Goal: Entertainment & Leisure: Consume media (video, audio)

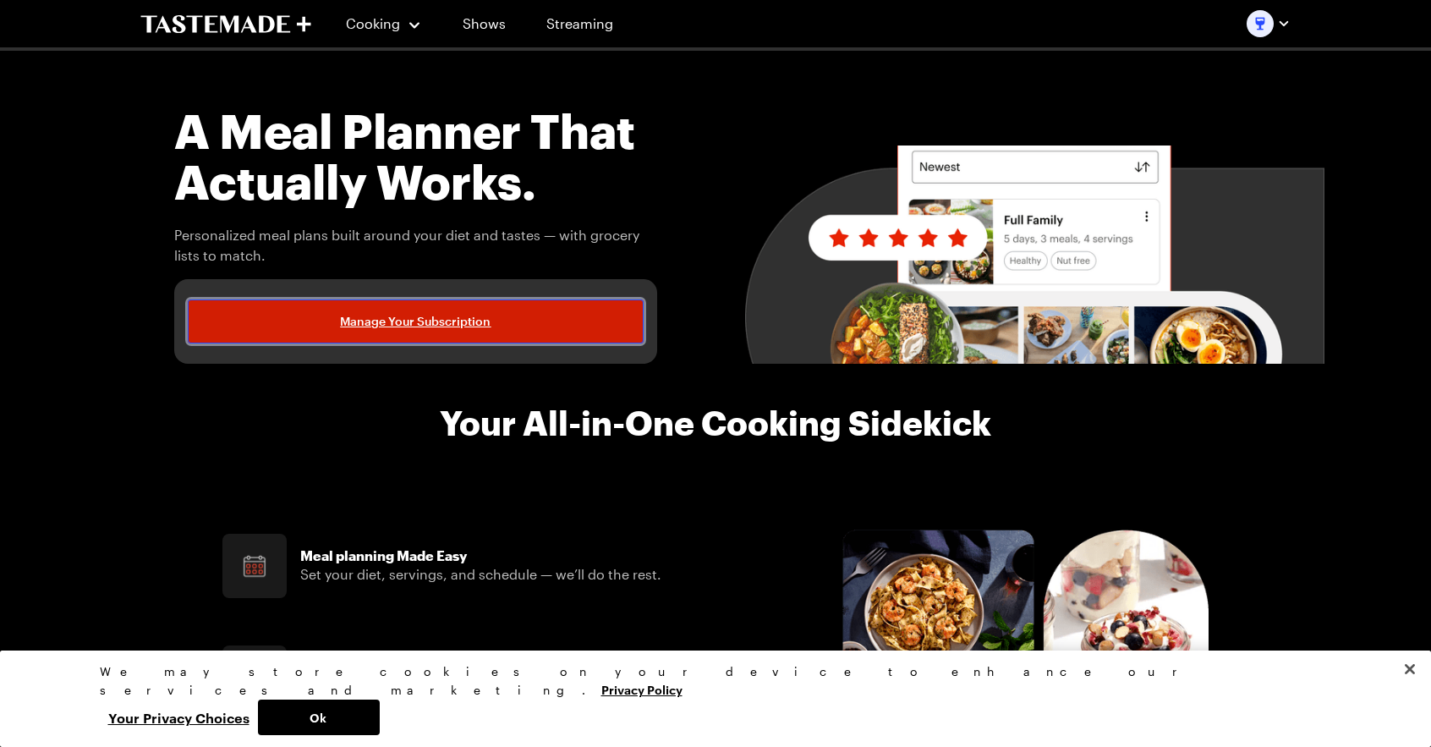
click at [436, 323] on span "Manage Your Subscription" at bounding box center [415, 321] width 151 height 17
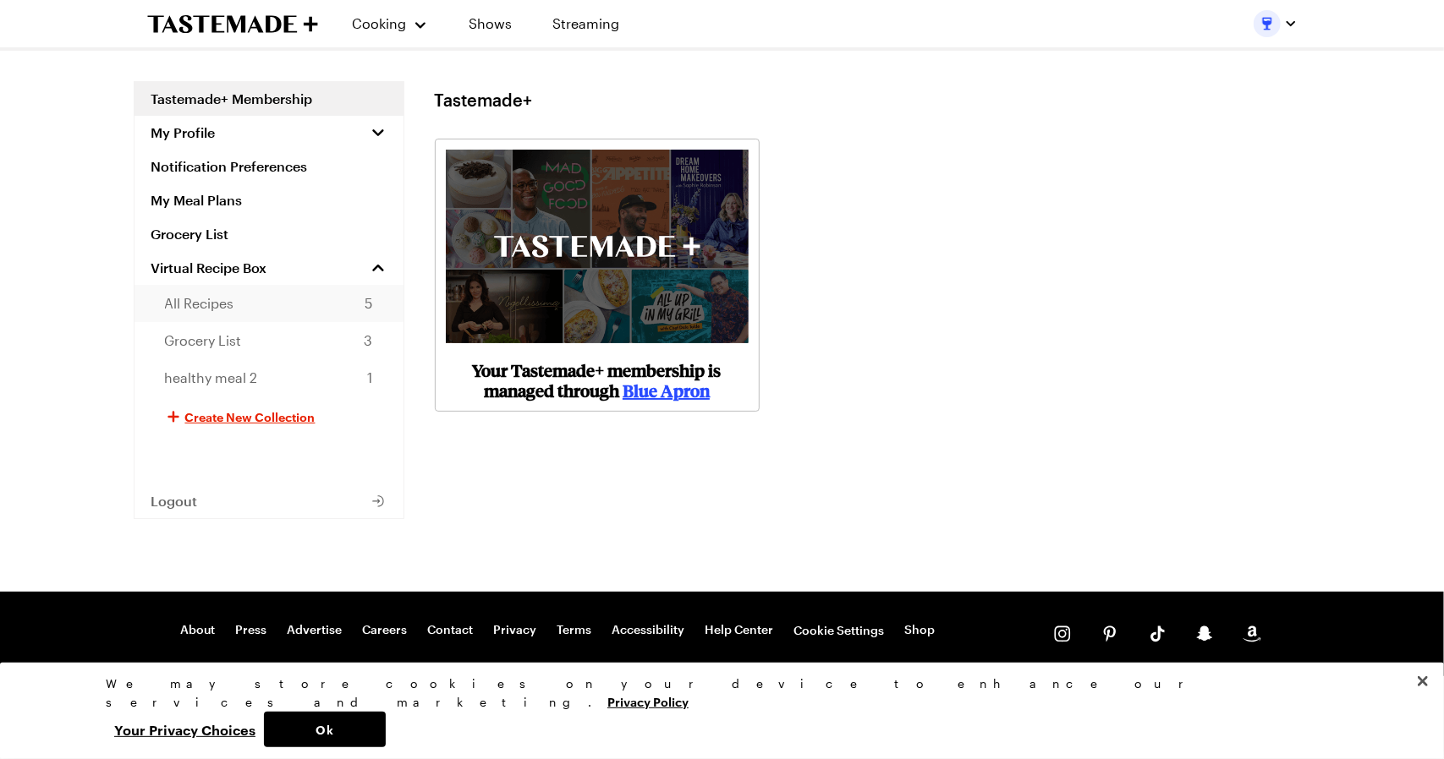
click at [262, 305] on link "All Recipes 5" at bounding box center [268, 303] width 269 height 37
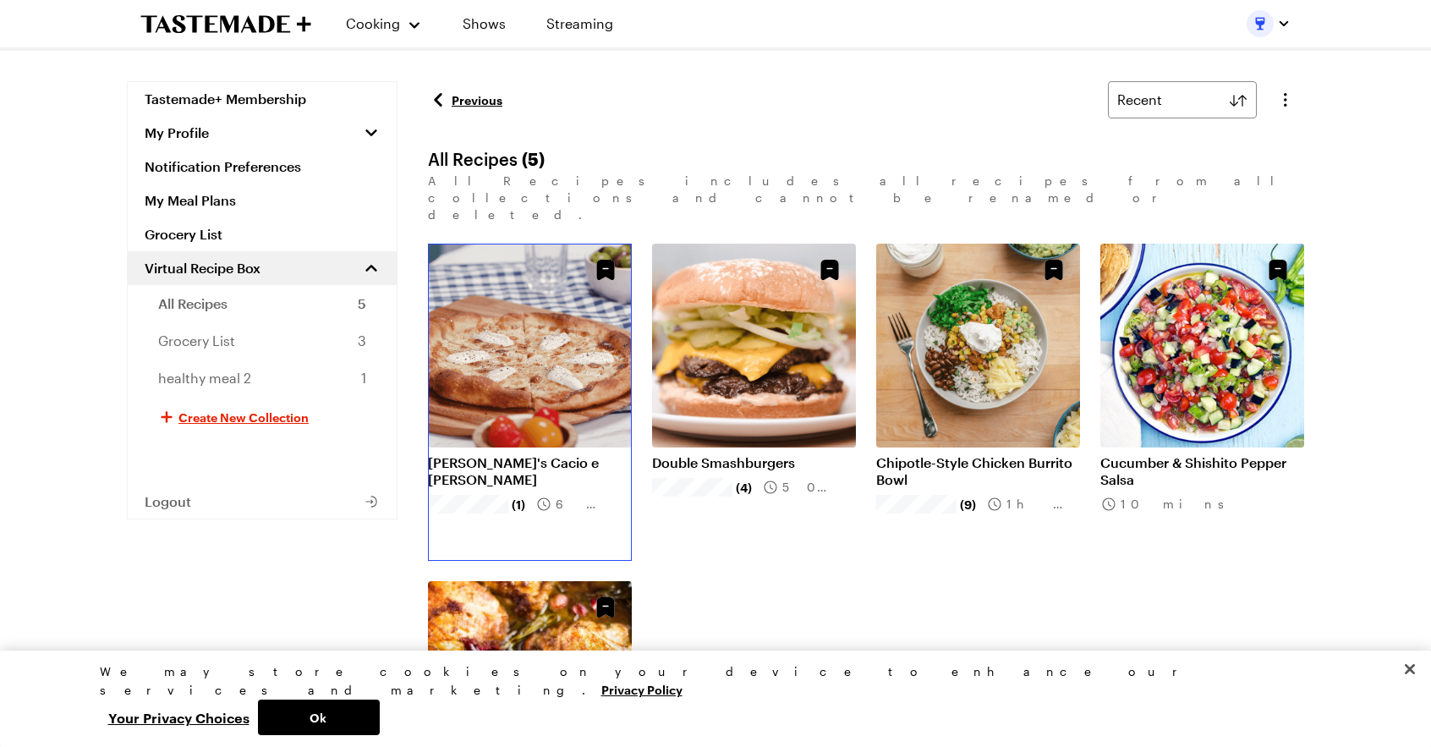
click at [511, 454] on link "[PERSON_NAME]'s Cacio e [PERSON_NAME]" at bounding box center [530, 471] width 204 height 34
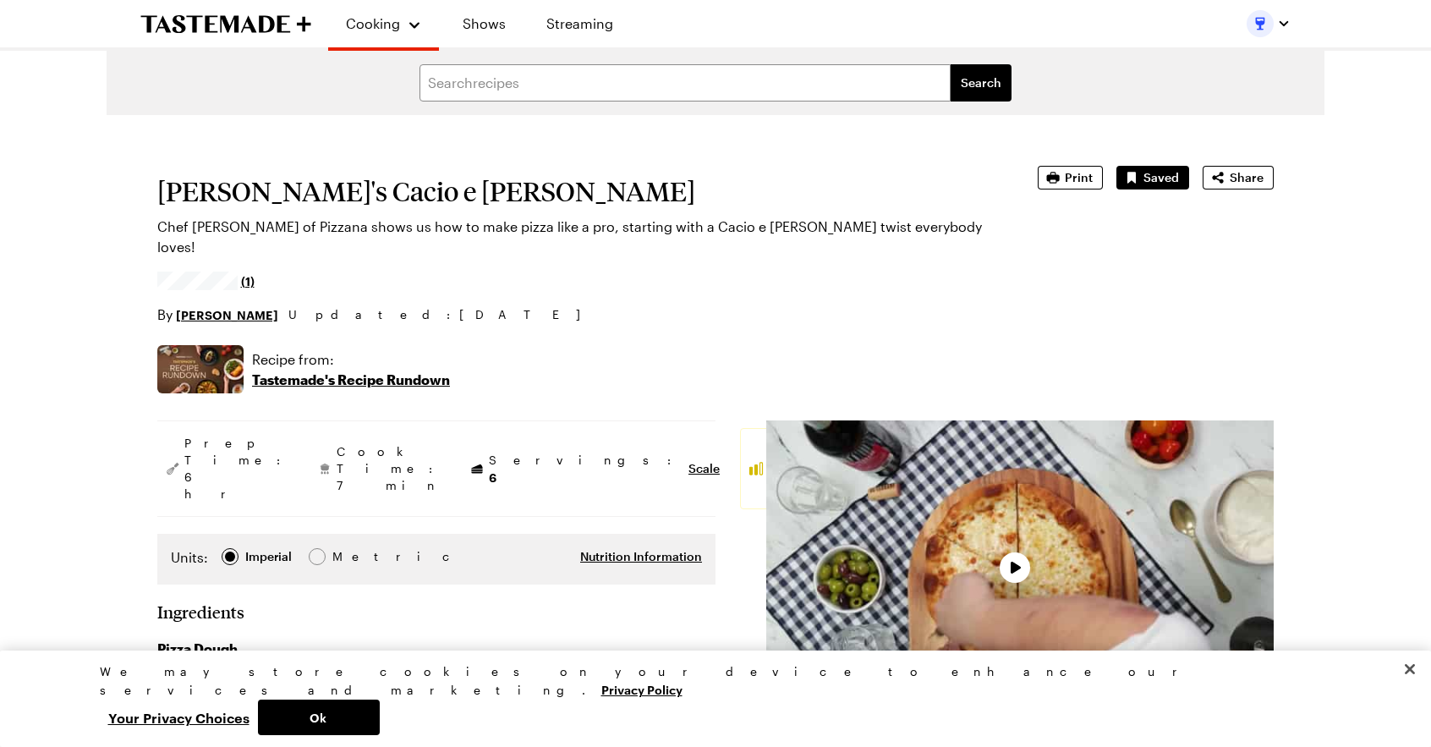
type textarea "x"
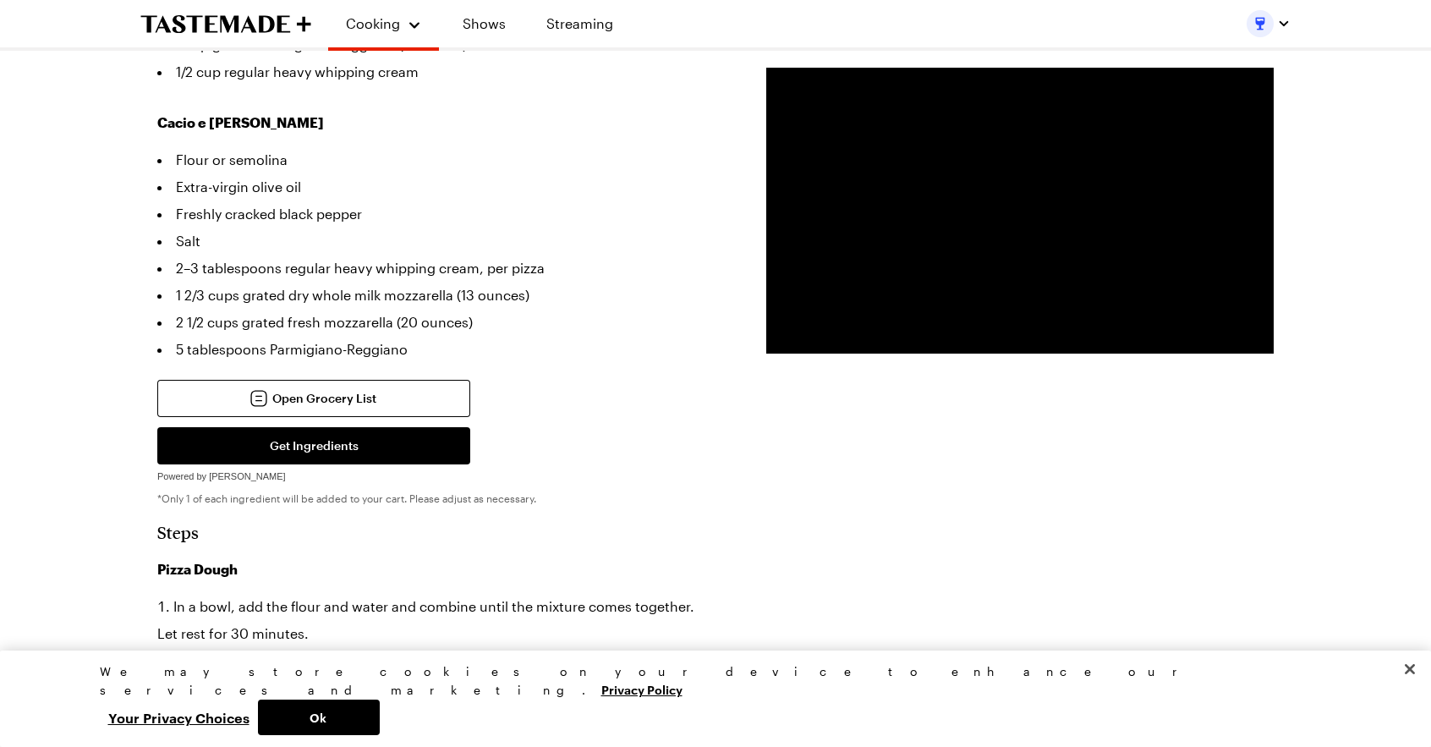
scroll to position [864, 0]
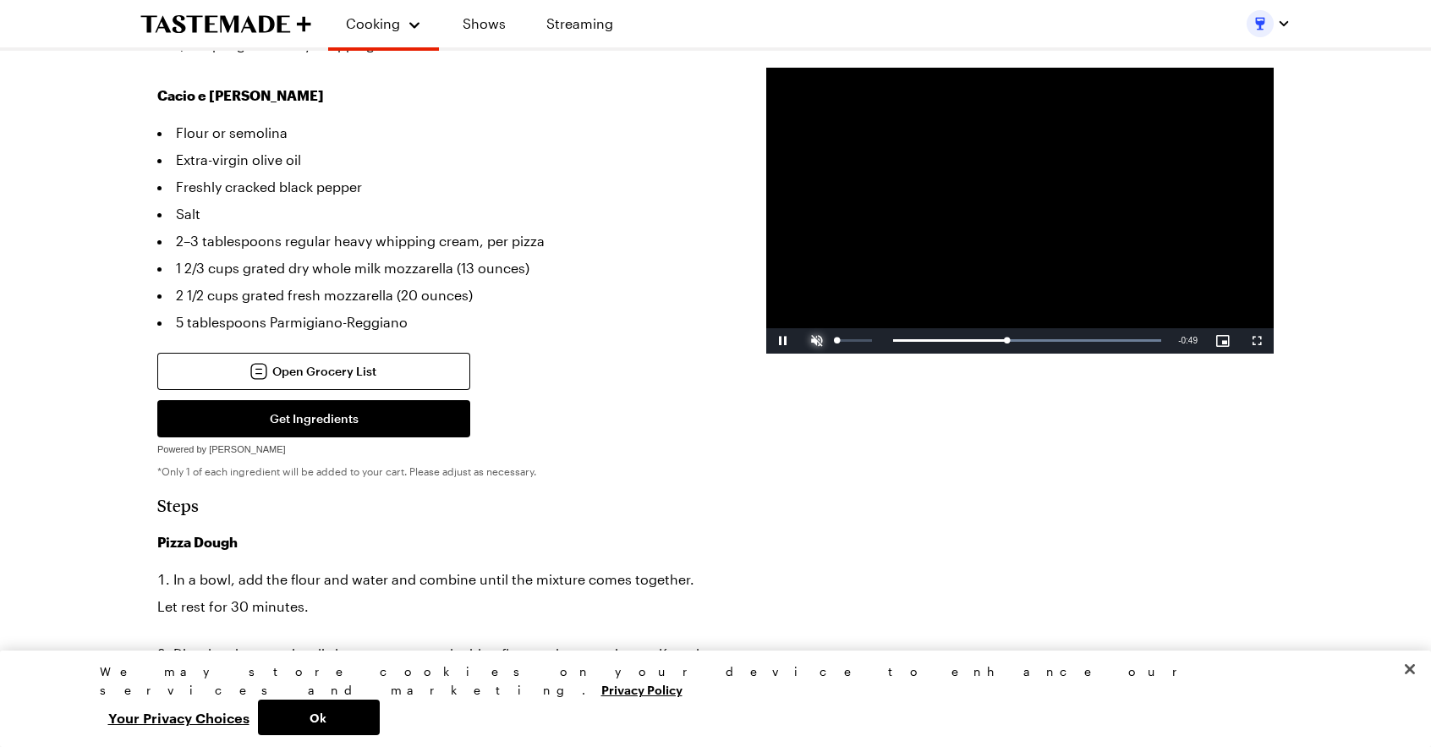
click at [810, 341] on span "Video Player" at bounding box center [817, 341] width 34 height 0
click at [852, 339] on div "0:02" at bounding box center [847, 340] width 10 height 4
click at [784, 341] on span "Video Player" at bounding box center [783, 341] width 34 height 0
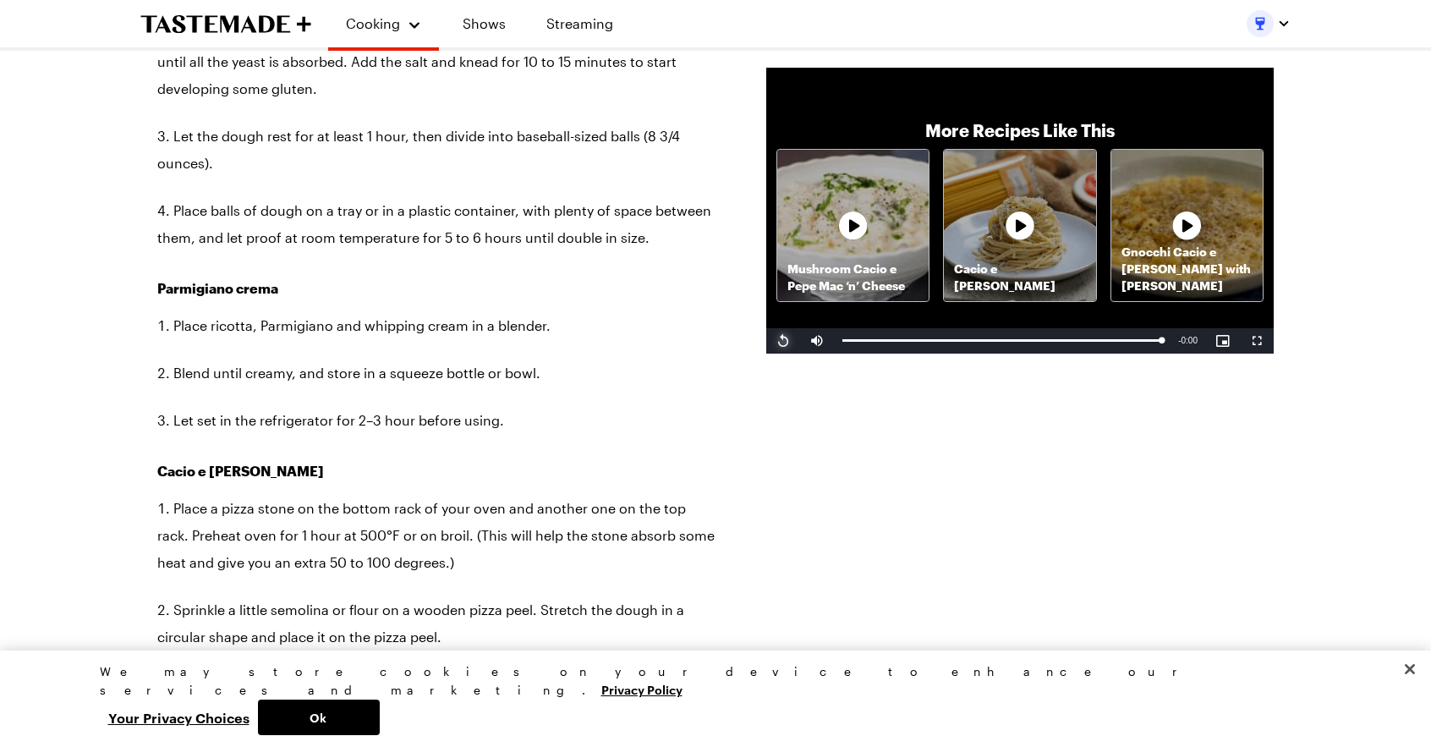
scroll to position [1428, 0]
